Goal: Find specific page/section: Find specific page/section

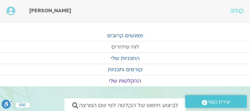
click at [125, 45] on link "לוח שידורים" at bounding box center [125, 47] width 250 height 11
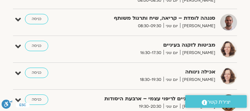
scroll to position [222, 0]
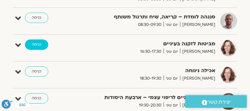
click at [38, 43] on link "כניסה" at bounding box center [36, 45] width 23 height 10
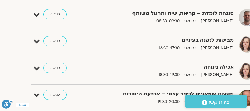
scroll to position [225, -18]
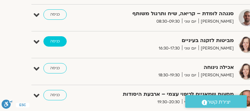
click at [55, 41] on link "כניסה" at bounding box center [54, 41] width 23 height 10
click at [56, 42] on link "כניסה" at bounding box center [54, 41] width 23 height 10
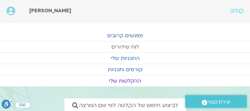
click at [121, 45] on link "לוח שידורים" at bounding box center [125, 47] width 250 height 11
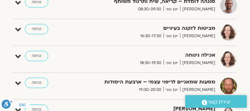
scroll to position [241, 0]
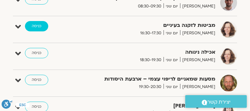
click at [34, 24] on link "כניסה" at bounding box center [36, 26] width 23 height 10
